Goal: Transaction & Acquisition: Purchase product/service

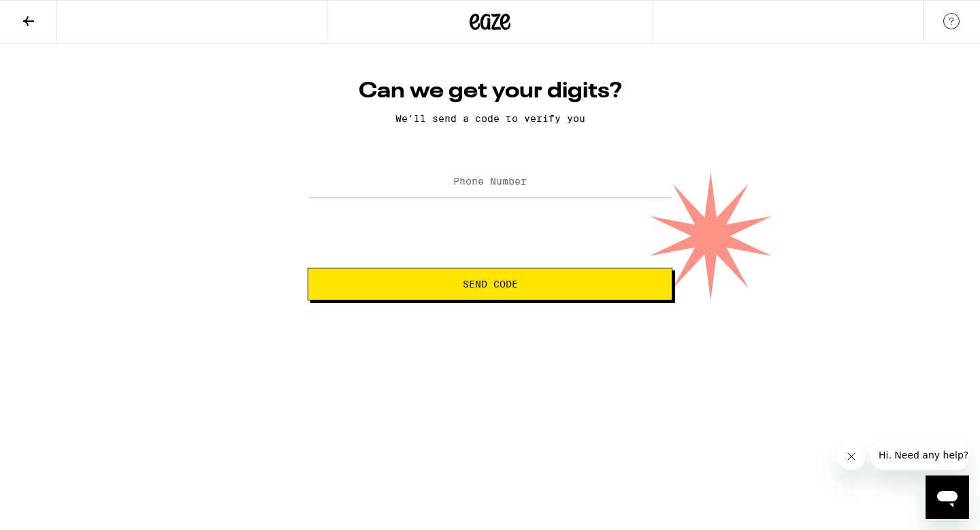
click at [517, 184] on label "Phone Number" at bounding box center [490, 181] width 74 height 11
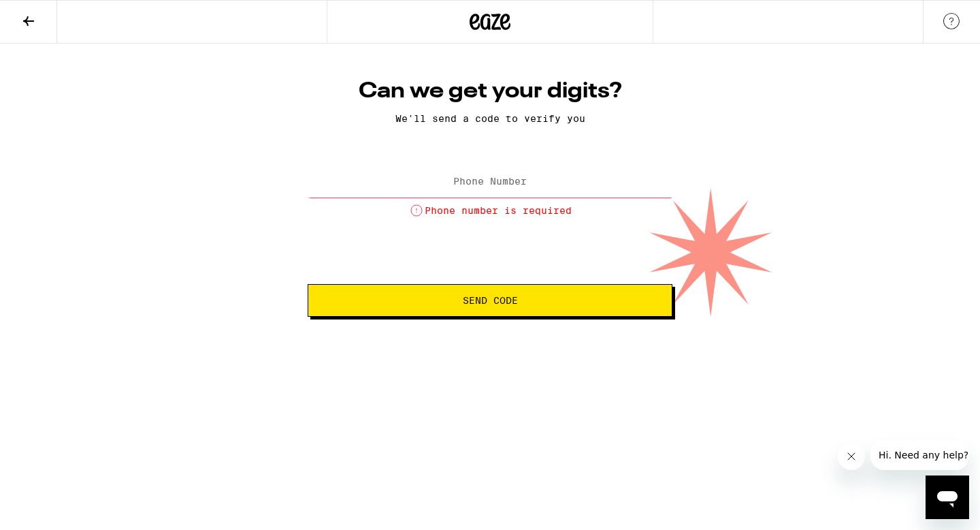
click at [520, 186] on label "Phone Number" at bounding box center [490, 181] width 74 height 11
type input "[PHONE_NUMBER]"
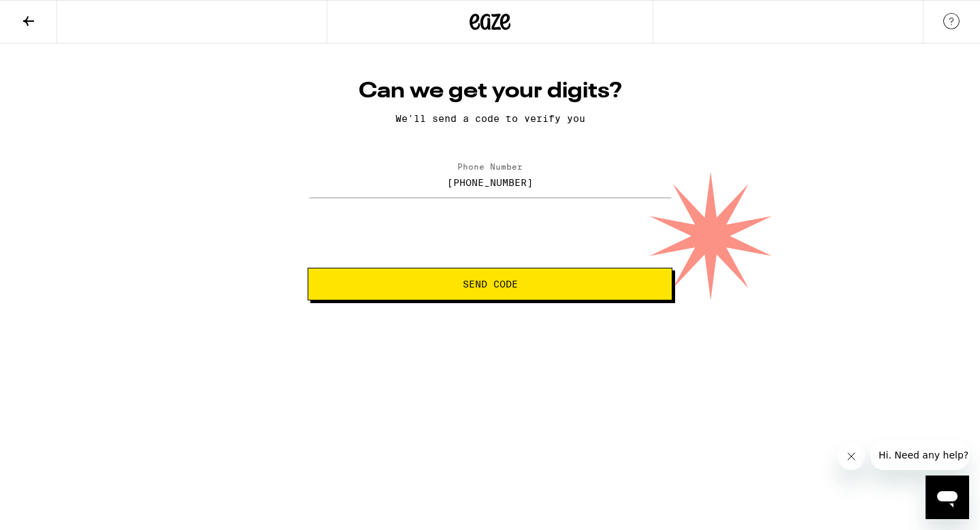
click at [451, 291] on button "Send Code" at bounding box center [490, 284] width 365 height 33
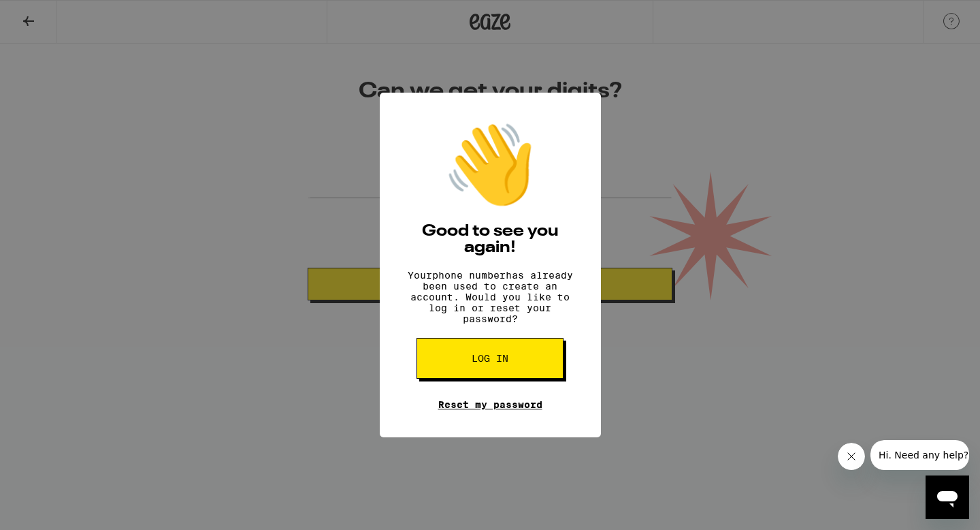
click at [466, 410] on link "Reset my password" at bounding box center [490, 404] width 104 height 11
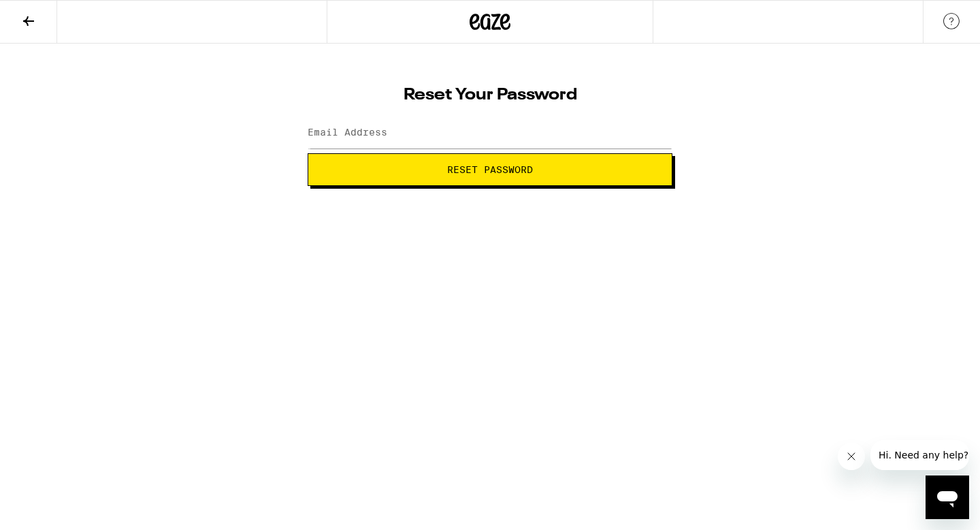
click at [39, 17] on button at bounding box center [28, 22] width 57 height 43
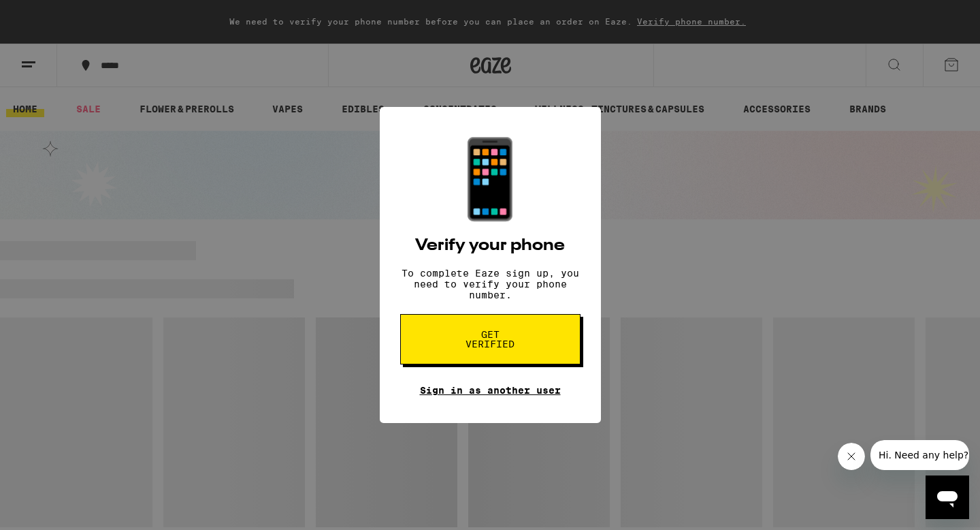
click at [485, 396] on link "Sign in as another user" at bounding box center [490, 390] width 141 height 11
